Goal: Task Accomplishment & Management: Manage account settings

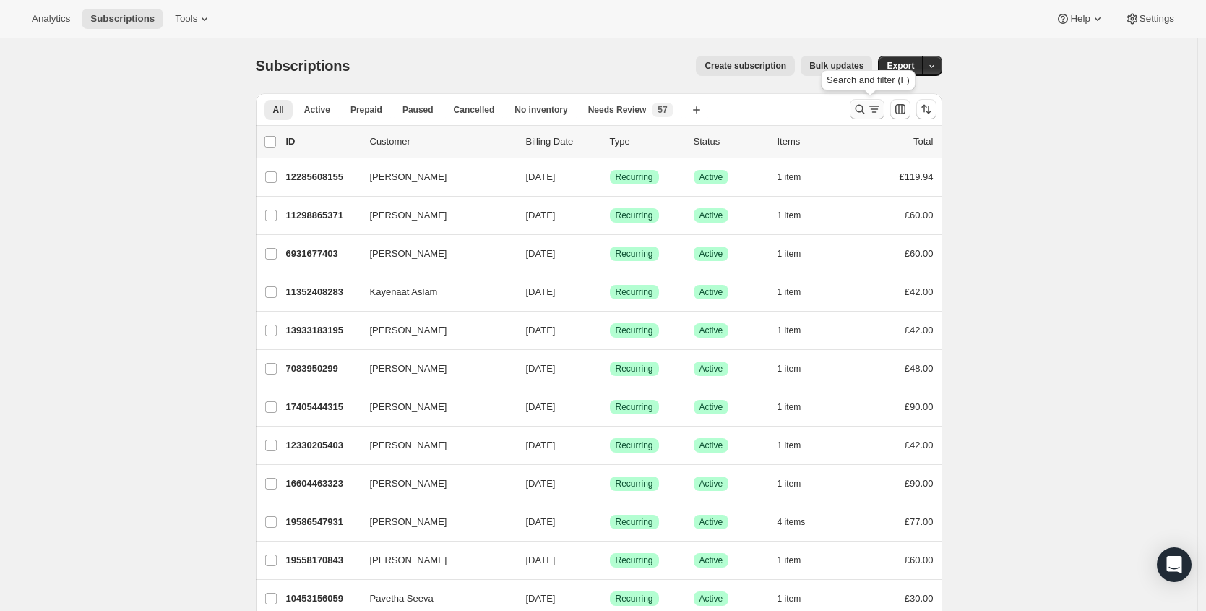
click at [860, 106] on icon "Search and filter results" at bounding box center [859, 109] width 9 height 9
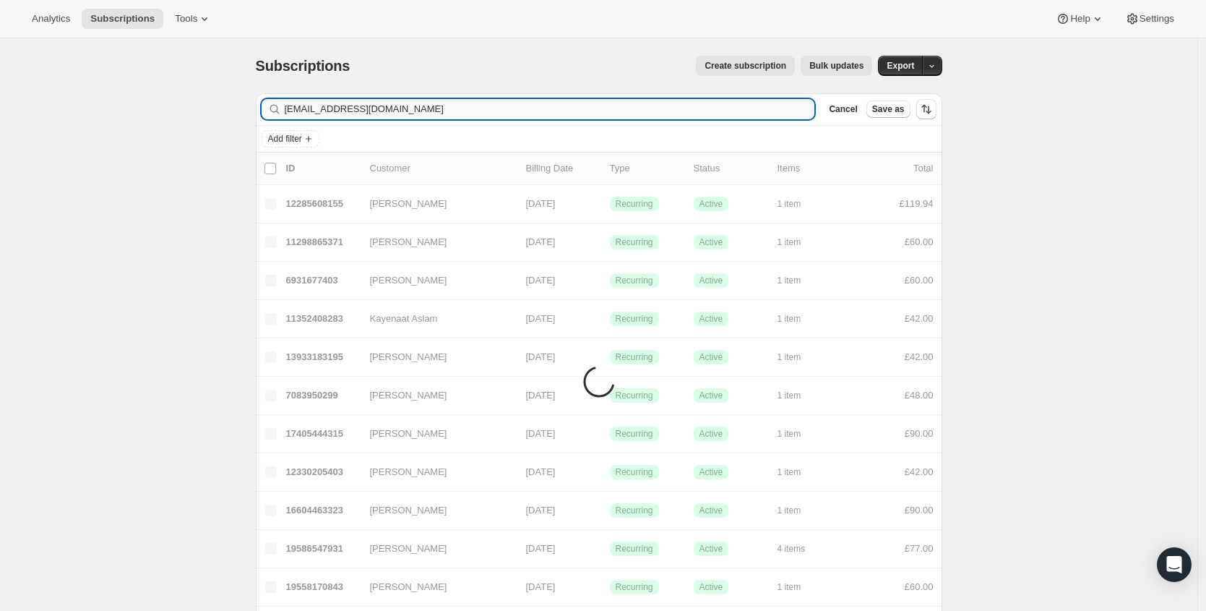
type input "sultan.i.khans@gmail.com"
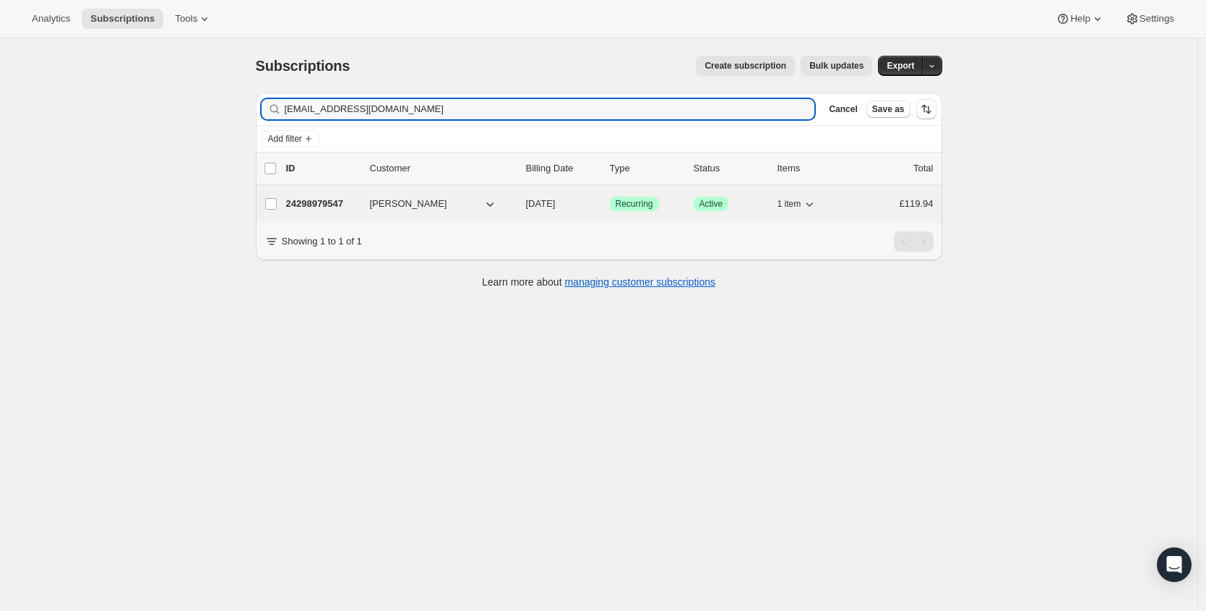
click at [325, 198] on p "24298979547" at bounding box center [322, 204] width 72 height 14
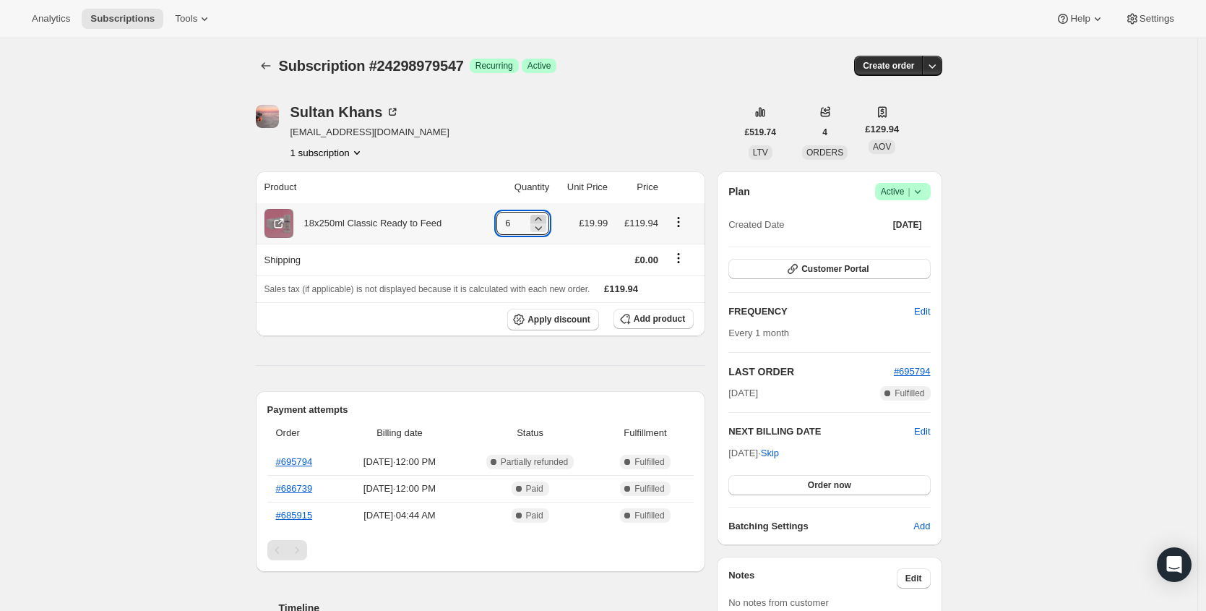
click at [546, 215] on icon at bounding box center [538, 219] width 14 height 14
type input "8"
click at [869, 273] on span "Customer Portal" at bounding box center [835, 269] width 67 height 12
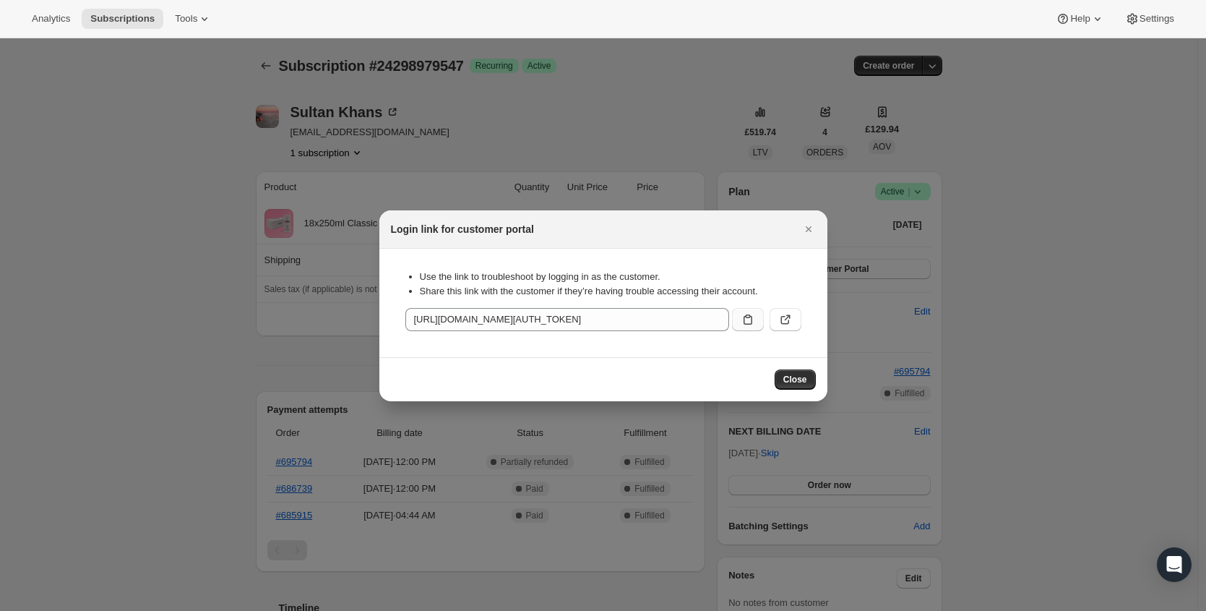
click at [745, 321] on icon ":red:" at bounding box center [748, 319] width 14 height 14
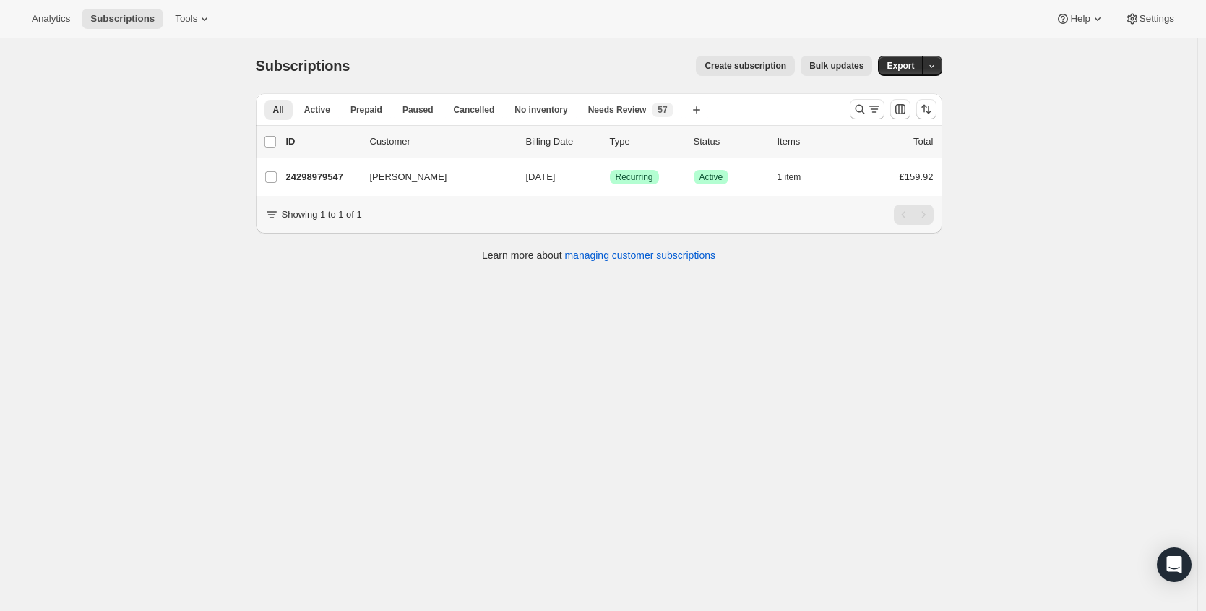
click at [852, 101] on div at bounding box center [893, 109] width 98 height 29
click at [865, 108] on icon "Search and filter results" at bounding box center [860, 109] width 14 height 14
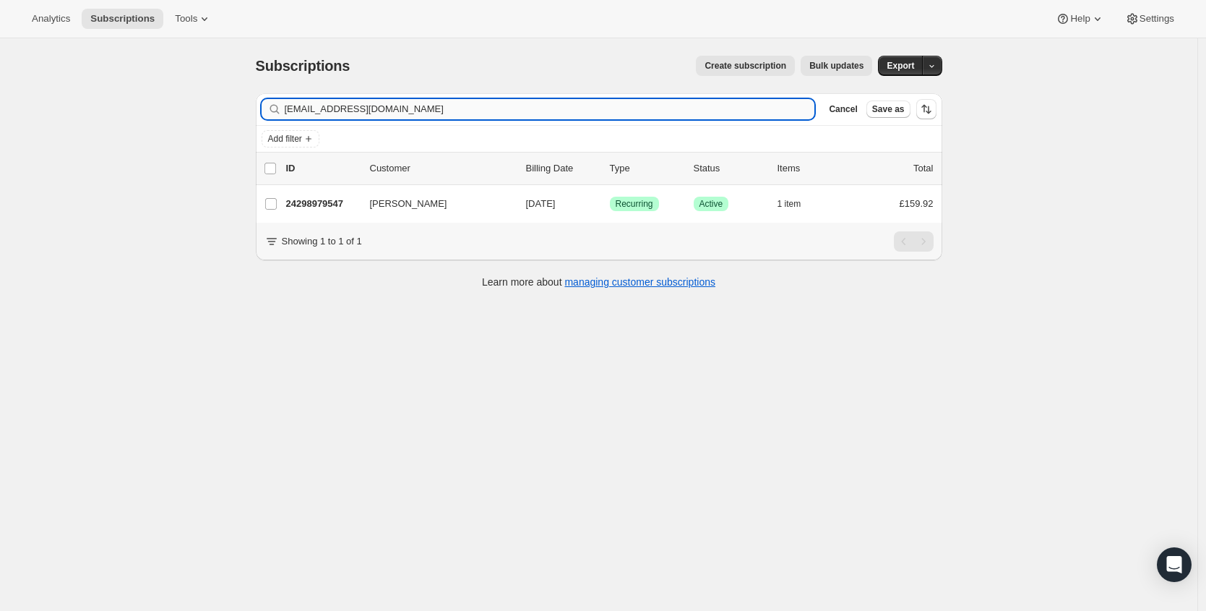
click at [540, 106] on input "[EMAIL_ADDRESS][DOMAIN_NAME]" at bounding box center [550, 109] width 531 height 20
type input "[PERSON_NAME][EMAIL_ADDRESS][DOMAIN_NAME]"
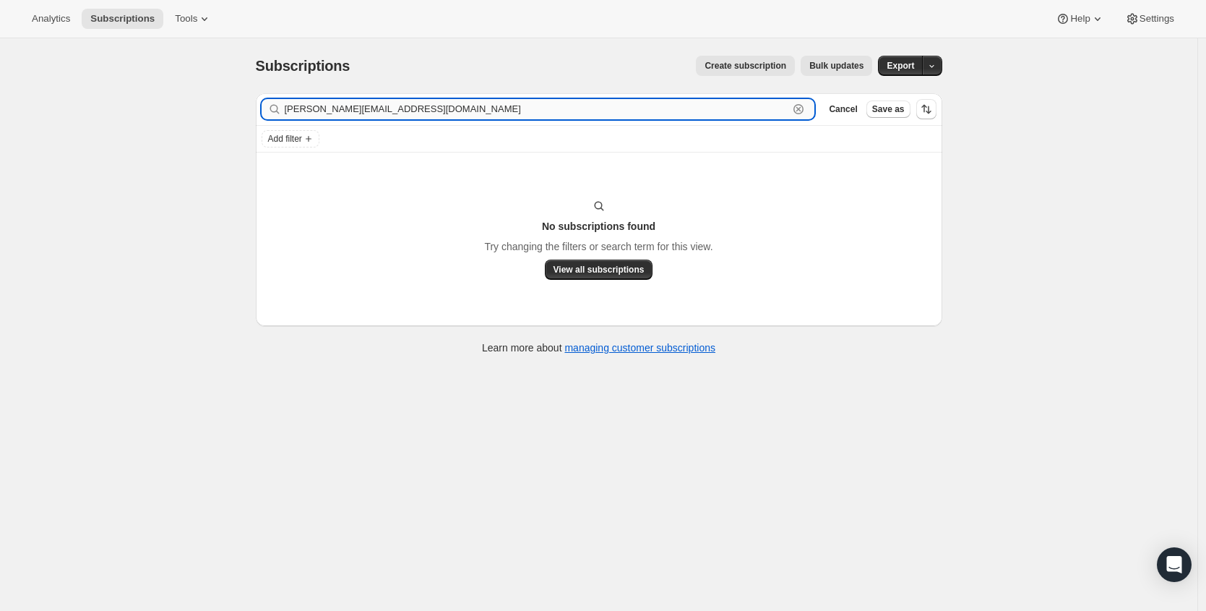
click at [378, 106] on input "[PERSON_NAME][EMAIL_ADDRESS][DOMAIN_NAME]" at bounding box center [537, 109] width 505 height 20
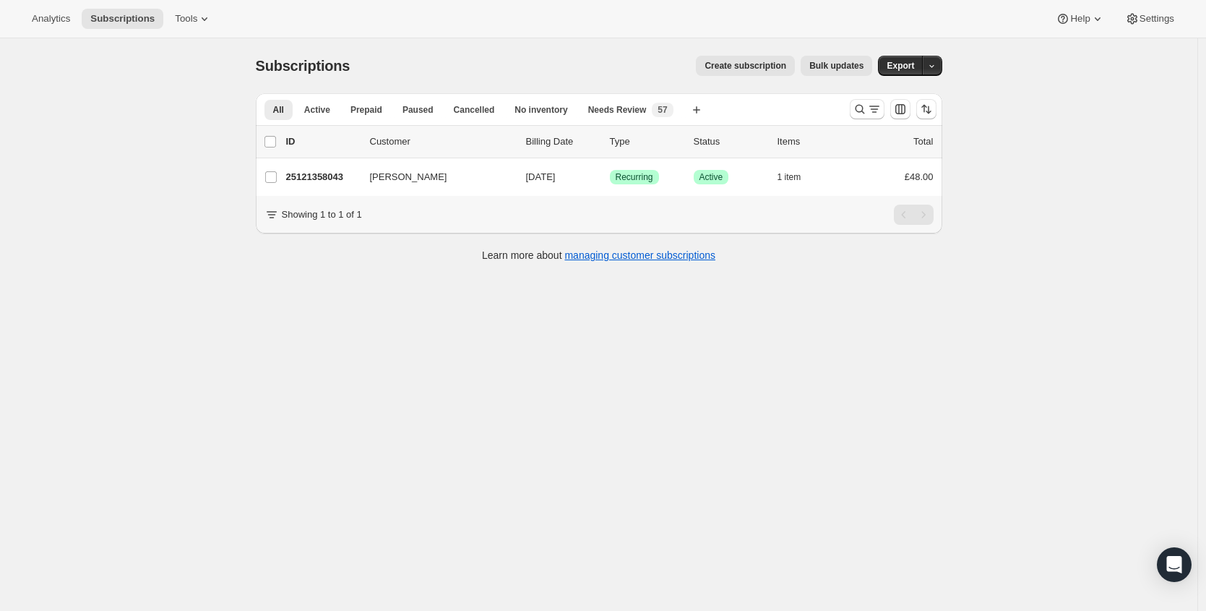
click at [848, 109] on div at bounding box center [893, 109] width 98 height 29
click at [860, 108] on icon "Search and filter results" at bounding box center [860, 109] width 14 height 14
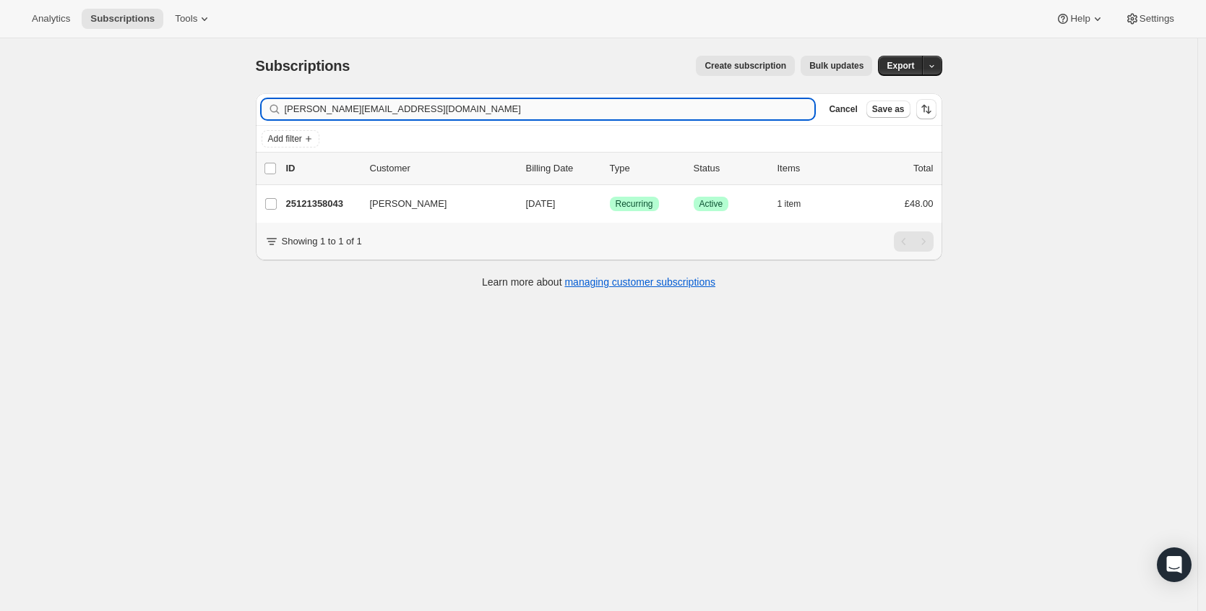
click at [562, 109] on input "[PERSON_NAME][EMAIL_ADDRESS][DOMAIN_NAME]" at bounding box center [550, 109] width 531 height 20
type input "[PERSON_NAME][EMAIL_ADDRESS][DOMAIN_NAME]"
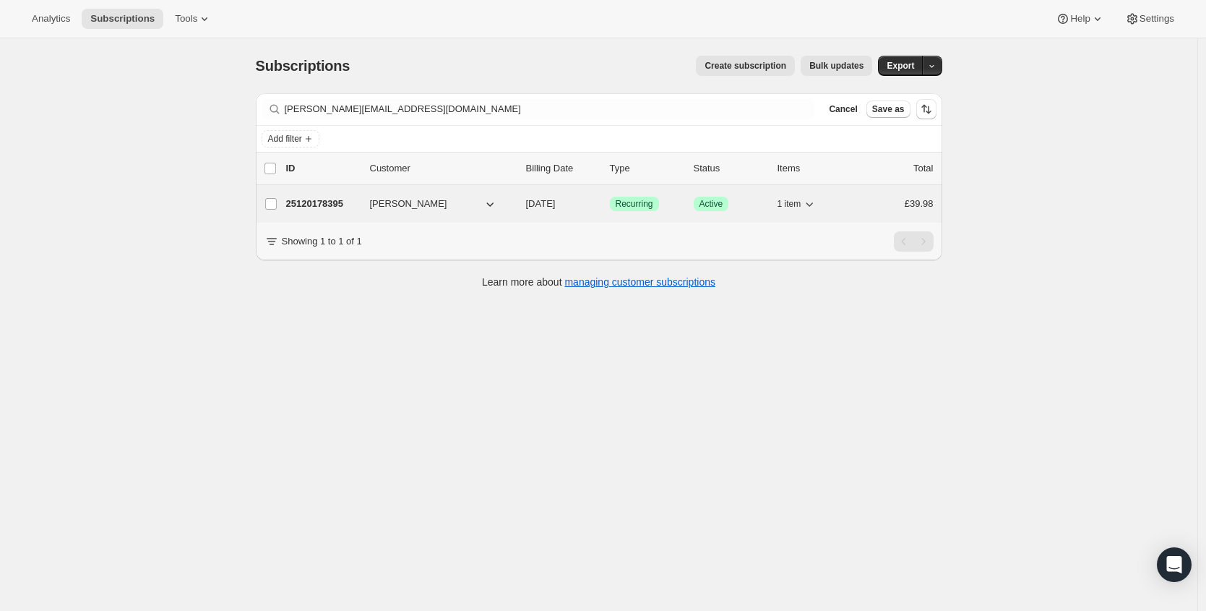
click at [337, 202] on p "25120178395" at bounding box center [322, 204] width 72 height 14
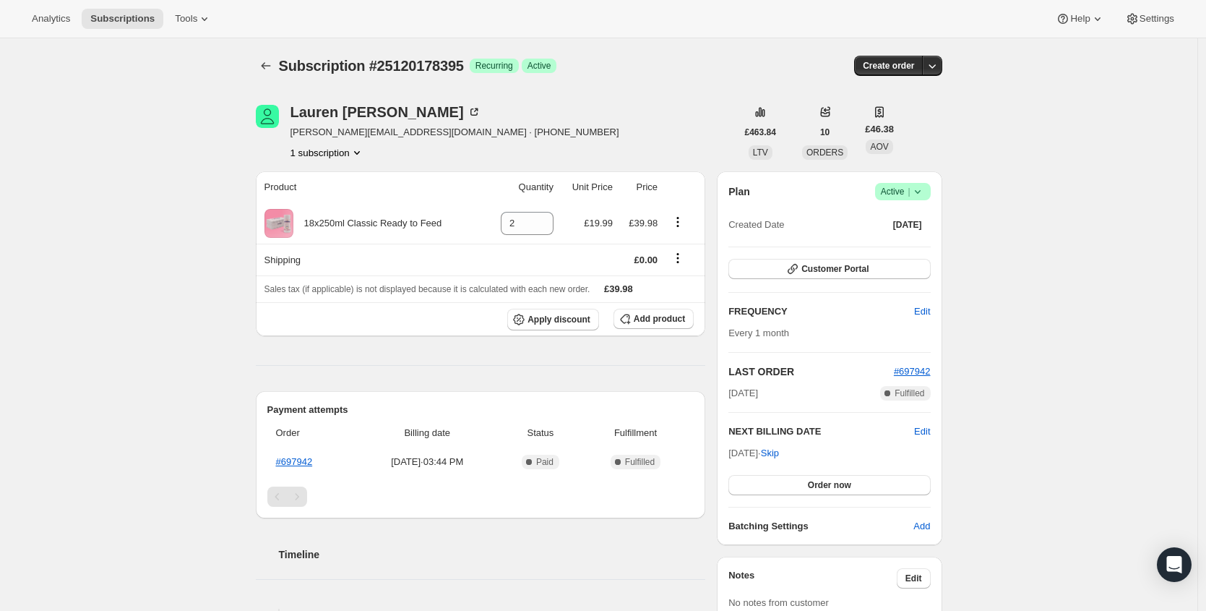
click at [340, 129] on span "[PERSON_NAME][EMAIL_ADDRESS][DOMAIN_NAME] · [PHONE_NUMBER]" at bounding box center [455, 132] width 329 height 14
click at [356, 132] on span "[PERSON_NAME][EMAIL_ADDRESS][DOMAIN_NAME] · [PHONE_NUMBER]" at bounding box center [455, 132] width 329 height 14
drag, startPoint x: 418, startPoint y: 132, endPoint x: 299, endPoint y: 130, distance: 119.3
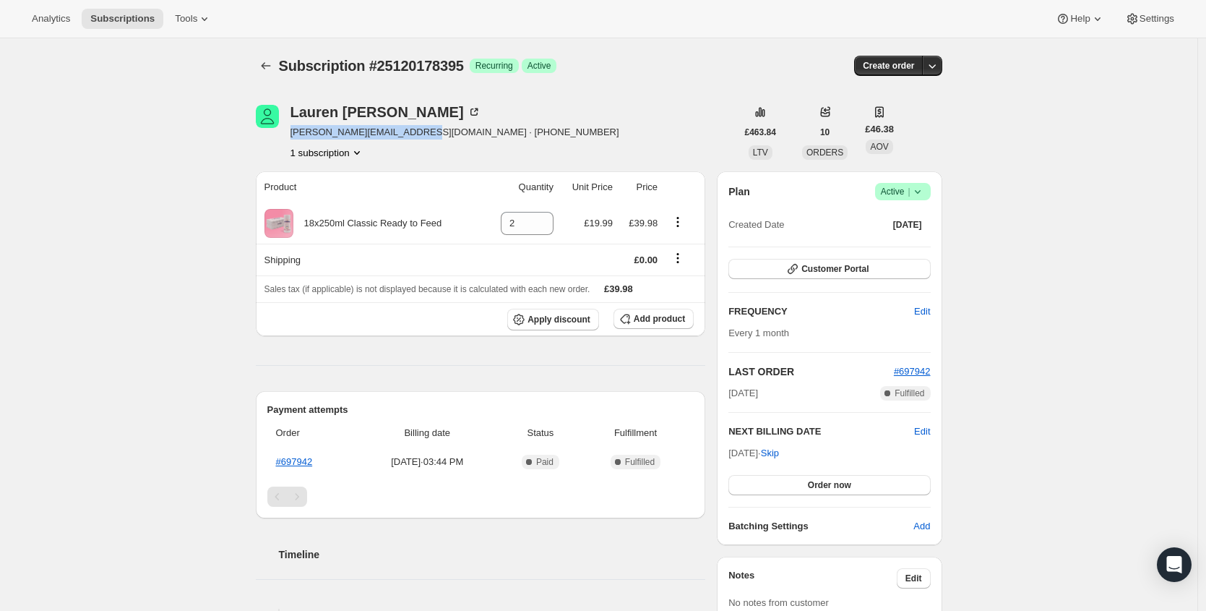
click at [293, 131] on div "[PERSON_NAME] [PERSON_NAME][EMAIL_ADDRESS][DOMAIN_NAME] · [PHONE_NUMBER] 1 subs…" at bounding box center [496, 132] width 481 height 55
copy span "[PERSON_NAME][EMAIL_ADDRESS][DOMAIN_NAME]"
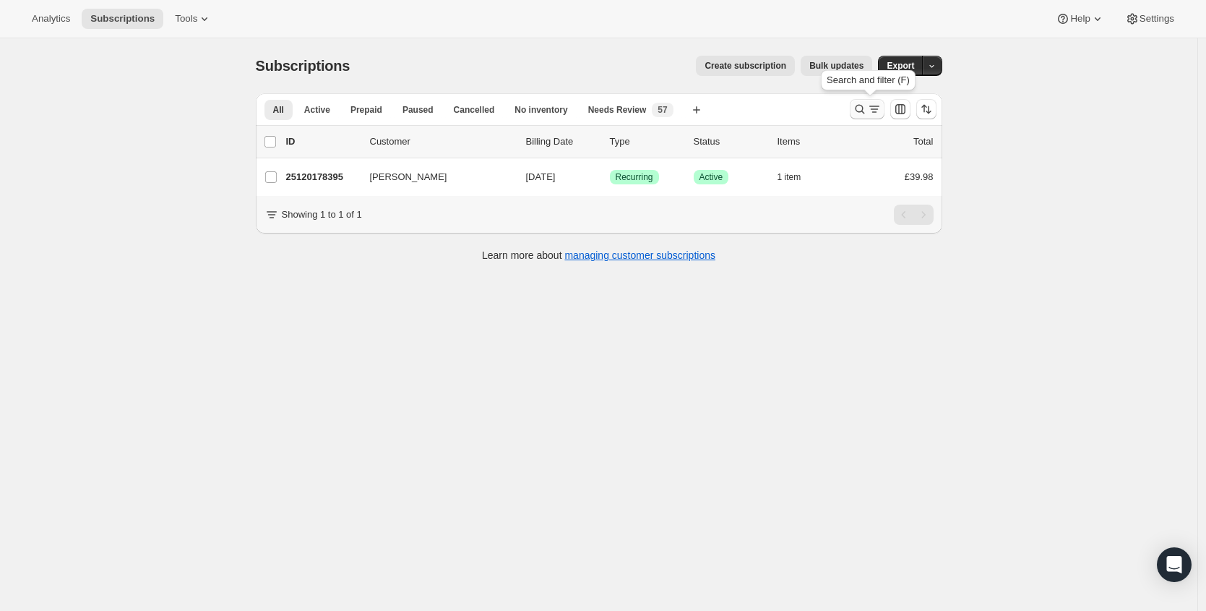
click at [865, 113] on icon "Search and filter results" at bounding box center [860, 109] width 14 height 14
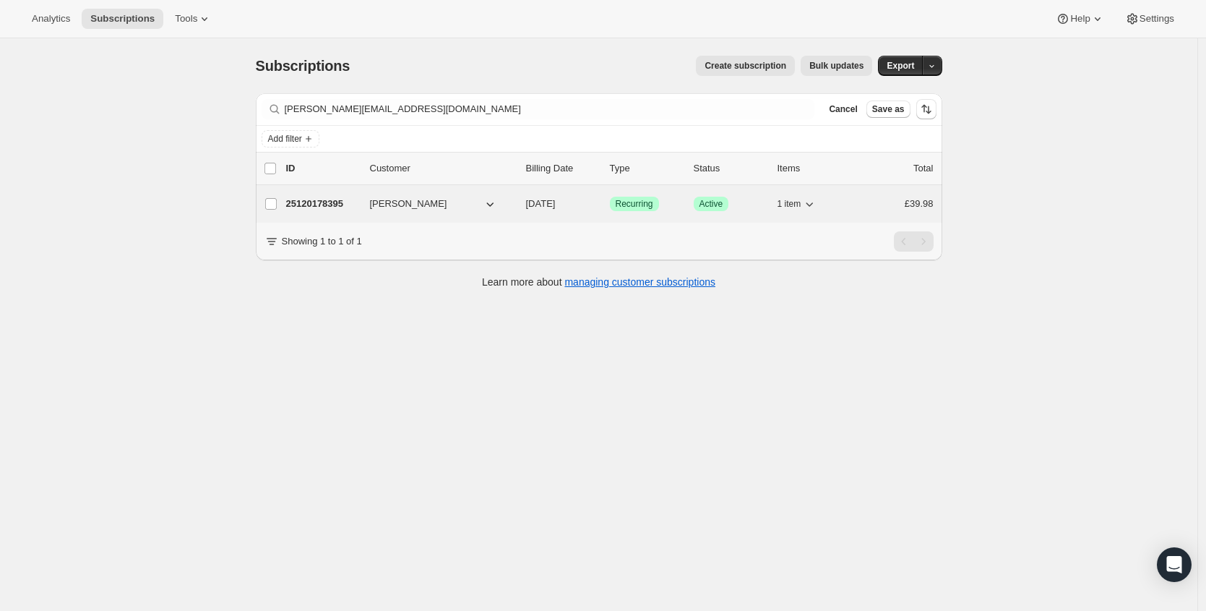
click at [308, 210] on p "25120178395" at bounding box center [322, 204] width 72 height 14
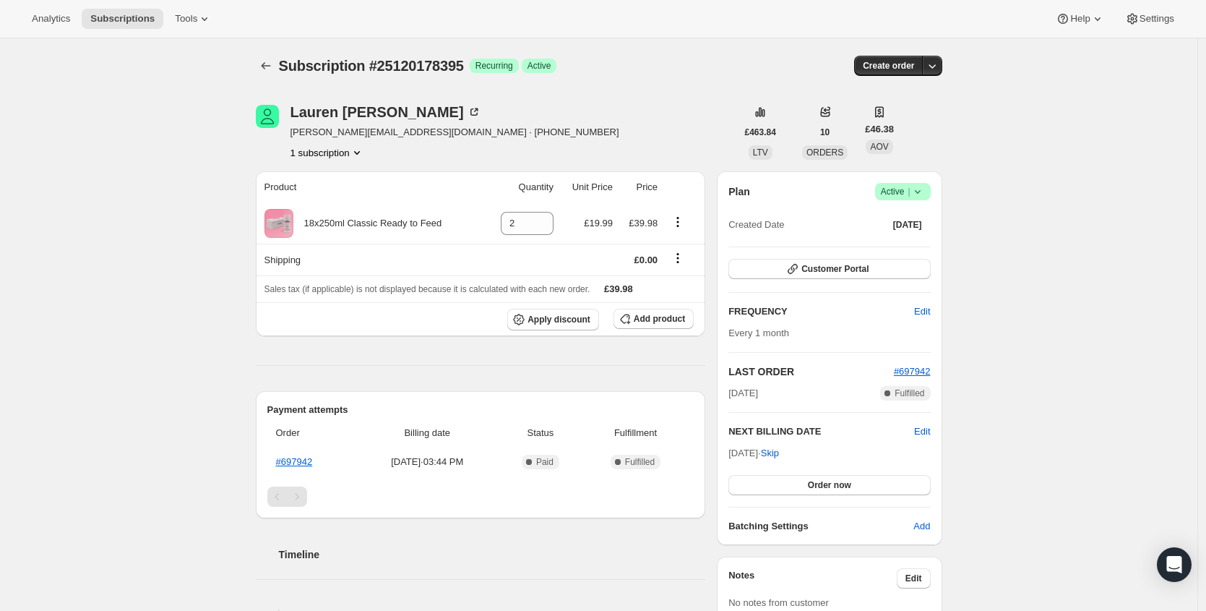
click at [925, 187] on icon at bounding box center [918, 191] width 14 height 14
click at [899, 244] on span "Cancel subscription" at bounding box center [903, 244] width 82 height 11
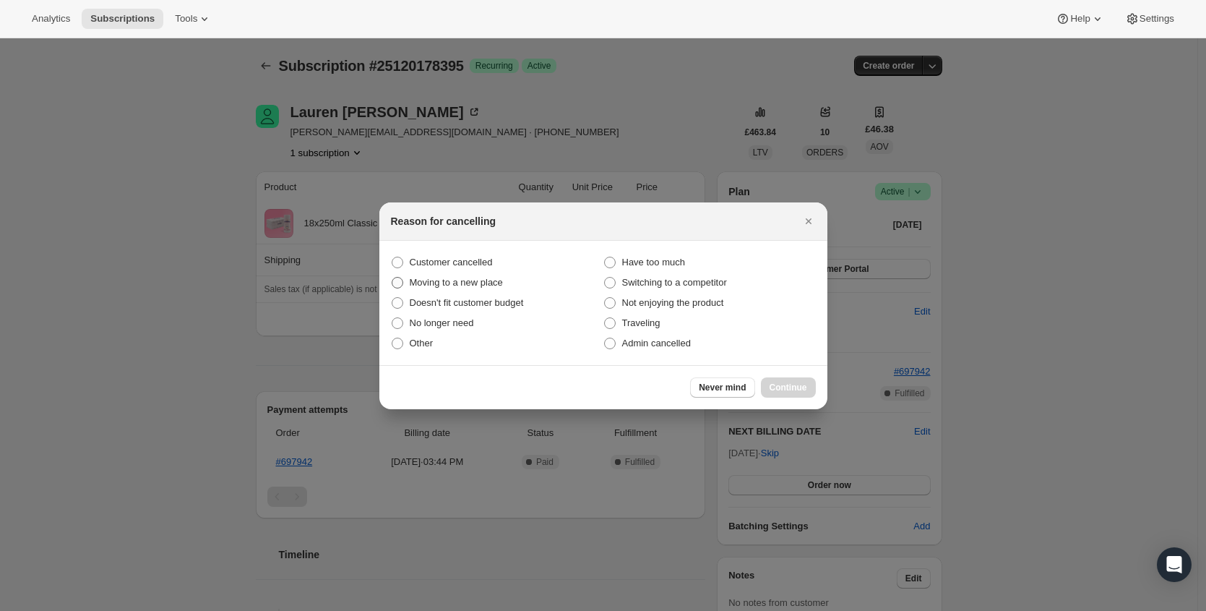
click at [460, 263] on span "Customer cancelled" at bounding box center [451, 262] width 83 height 11
click at [393, 257] on input "Customer cancelled" at bounding box center [392, 257] width 1 height 1
radio input "true"
click at [791, 379] on button "Continue" at bounding box center [788, 387] width 55 height 20
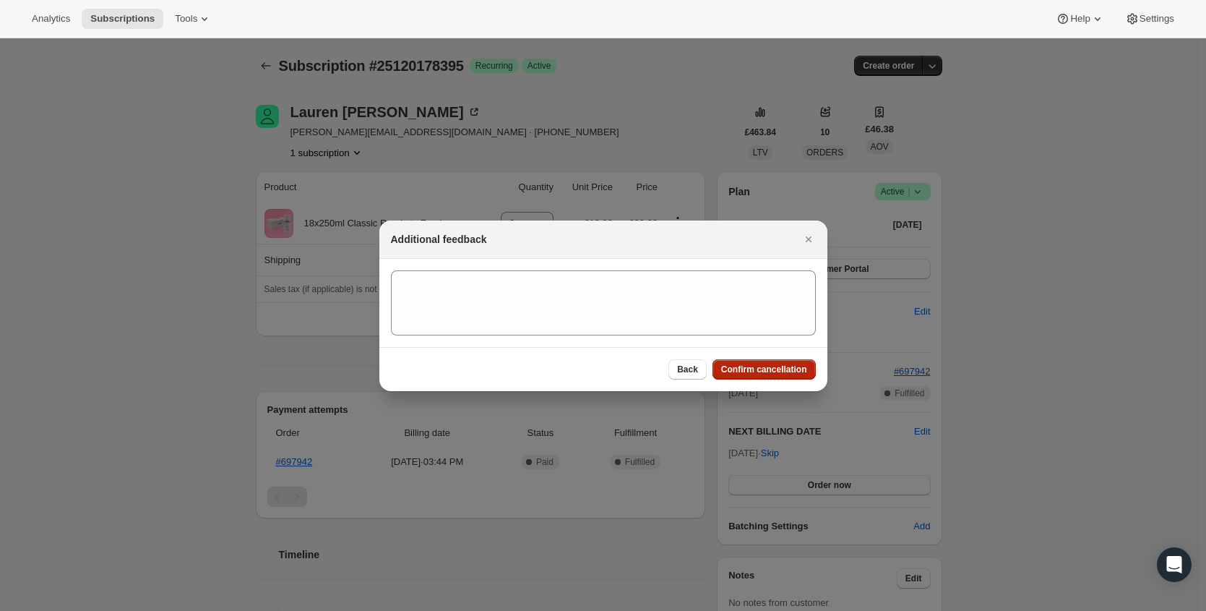
click at [771, 367] on span "Confirm cancellation" at bounding box center [764, 370] width 86 height 12
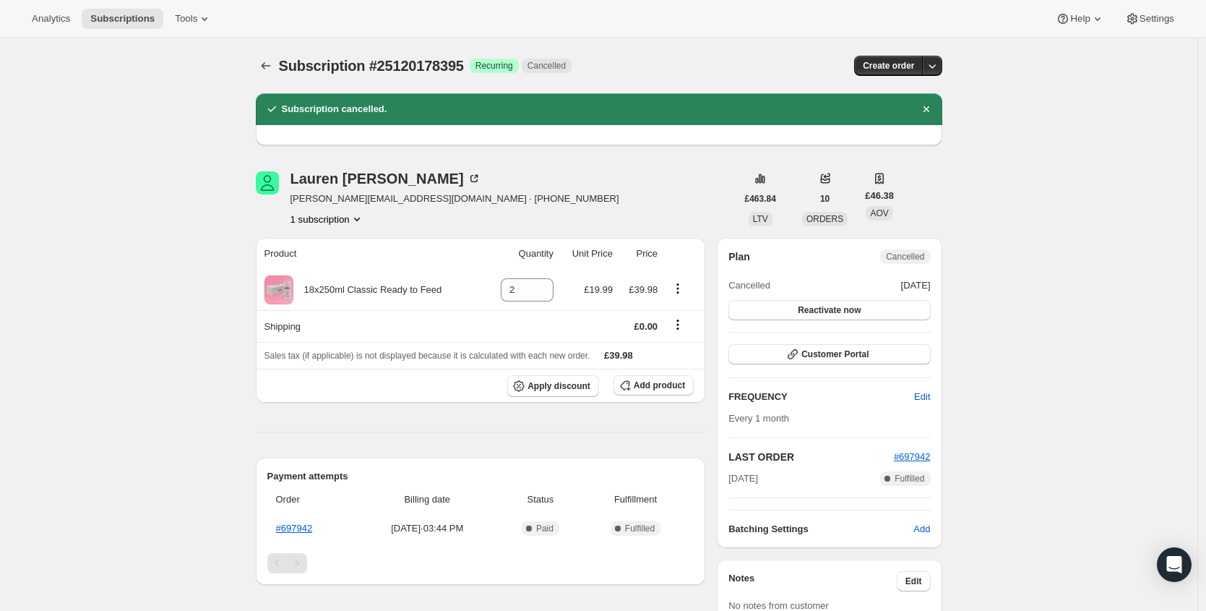
click at [340, 200] on span "[PERSON_NAME][EMAIL_ADDRESS][DOMAIN_NAME] · [PHONE_NUMBER]" at bounding box center [455, 199] width 329 height 14
click at [317, 204] on span "[PERSON_NAME][EMAIL_ADDRESS][DOMAIN_NAME] · [PHONE_NUMBER]" at bounding box center [455, 199] width 329 height 14
drag, startPoint x: 304, startPoint y: 202, endPoint x: 419, endPoint y: 200, distance: 115.0
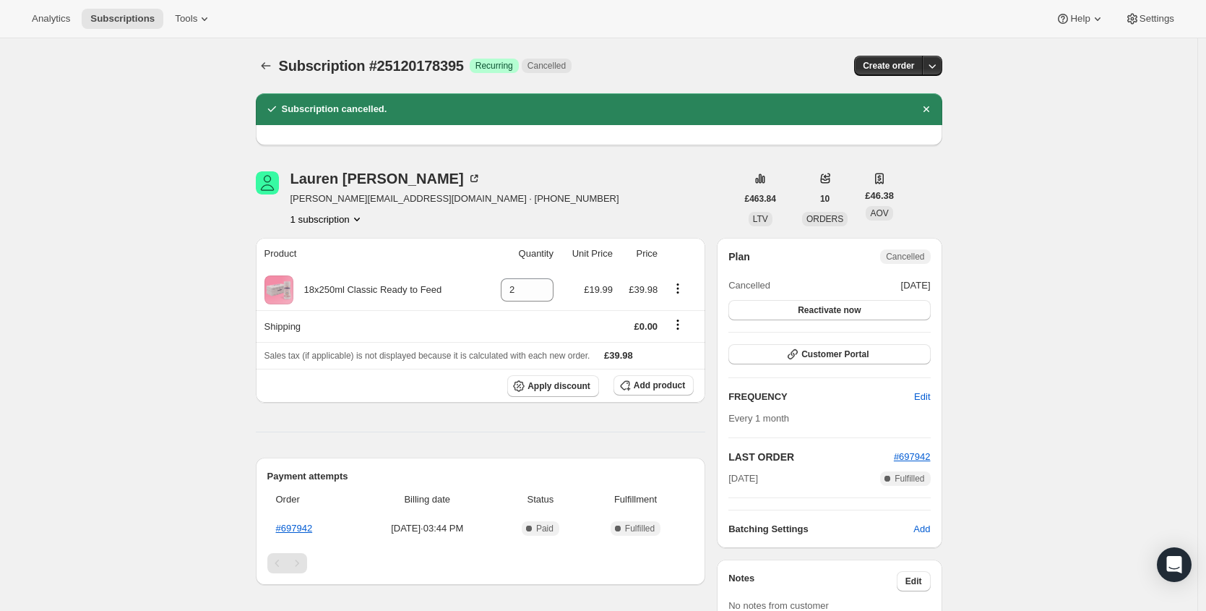
click at [420, 200] on span "[PERSON_NAME][EMAIL_ADDRESS][DOMAIN_NAME] · [PHONE_NUMBER]" at bounding box center [455, 199] width 329 height 14
drag, startPoint x: 416, startPoint y: 200, endPoint x: 295, endPoint y: 199, distance: 121.4
click at [295, 199] on span "[PERSON_NAME][EMAIL_ADDRESS][DOMAIN_NAME] · [PHONE_NUMBER]" at bounding box center [455, 199] width 329 height 14
copy span "[PERSON_NAME][EMAIL_ADDRESS][DOMAIN_NAME]"
